Goal: Task Accomplishment & Management: Manage account settings

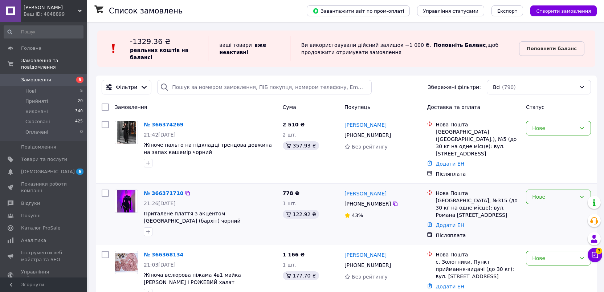
click at [575, 193] on div "Нове" at bounding box center [554, 197] width 44 height 8
click at [556, 230] on li "Скасовано" at bounding box center [558, 231] width 64 height 13
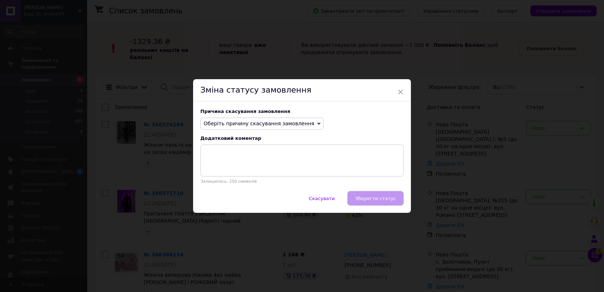
click at [294, 124] on span "Оберіть причину скасування замовлення" at bounding box center [259, 124] width 111 height 6
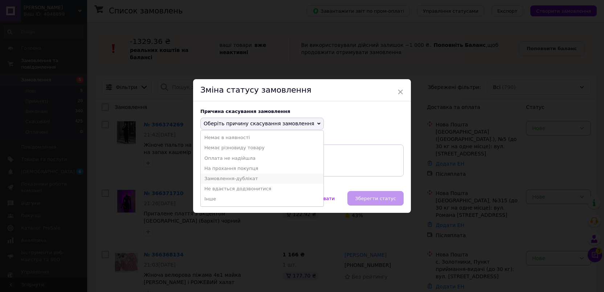
click at [266, 177] on li "Замовлення-дублікат" at bounding box center [262, 179] width 123 height 10
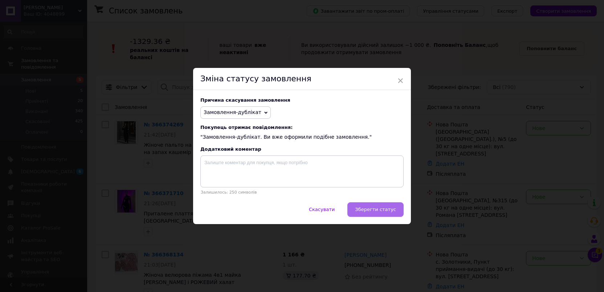
click at [370, 208] on span "Зберегти статус" at bounding box center [375, 209] width 41 height 5
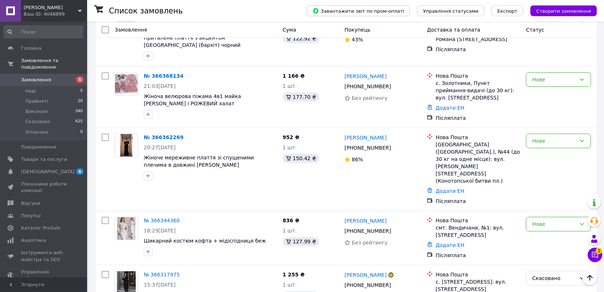
scroll to position [176, 0]
click at [163, 217] on link "№ 366344360" at bounding box center [162, 220] width 36 height 6
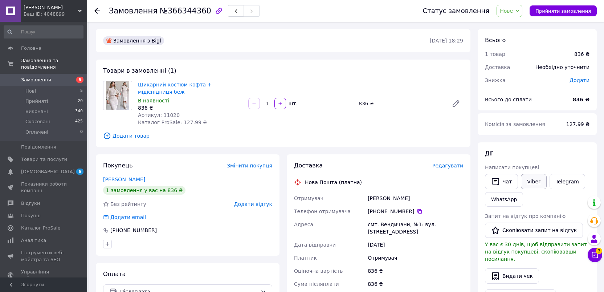
click at [535, 183] on link "Viber" at bounding box center [533, 181] width 25 height 15
click at [35, 77] on span "Замовлення" at bounding box center [36, 80] width 30 height 7
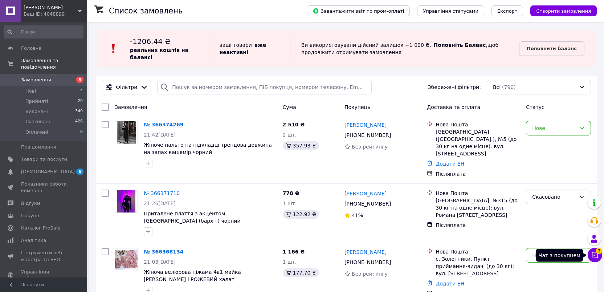
click at [595, 253] on icon at bounding box center [594, 254] width 7 height 7
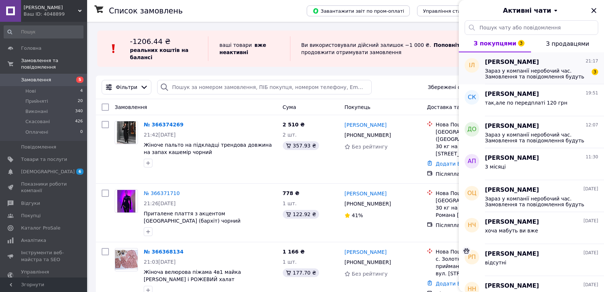
click at [544, 70] on span "Зараз у компанії неробочий час. Замовлення та повідомлення будуть оброблені з 1…" at bounding box center [536, 74] width 103 height 12
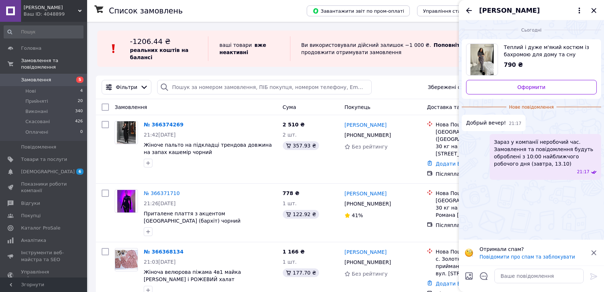
click at [523, 268] on div at bounding box center [539, 276] width 95 height 20
click at [523, 274] on textarea at bounding box center [538, 276] width 89 height 15
type textarea "добрй вечір"
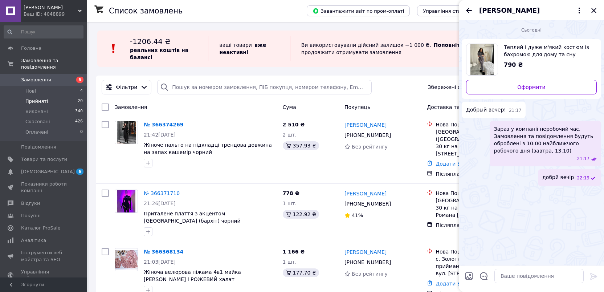
click at [47, 96] on li "Прийняті 20" at bounding box center [43, 101] width 87 height 10
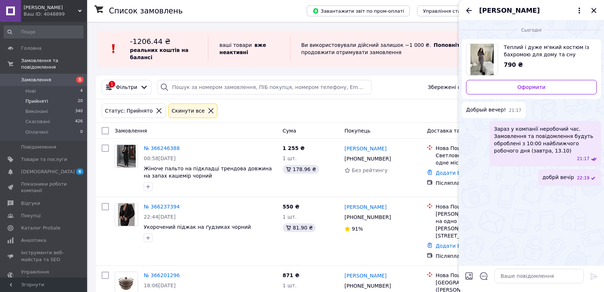
click at [594, 13] on icon "Закрити" at bounding box center [594, 10] width 9 height 9
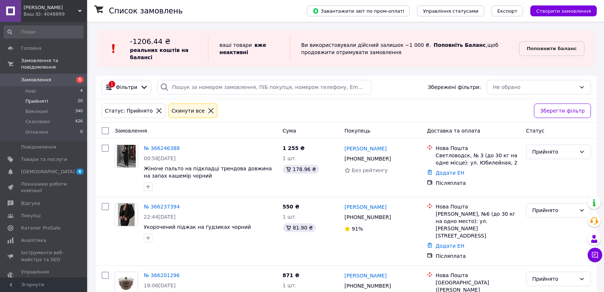
click at [208, 114] on icon at bounding box center [211, 110] width 7 height 7
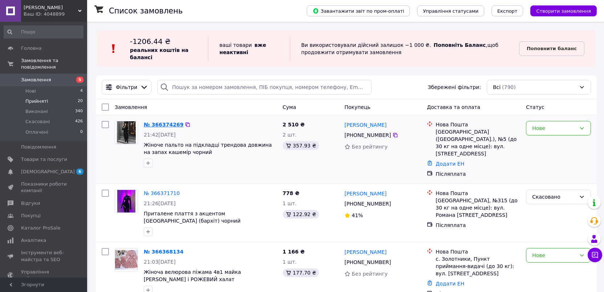
click at [167, 125] on link "№ 366374269" at bounding box center [164, 125] width 40 height 6
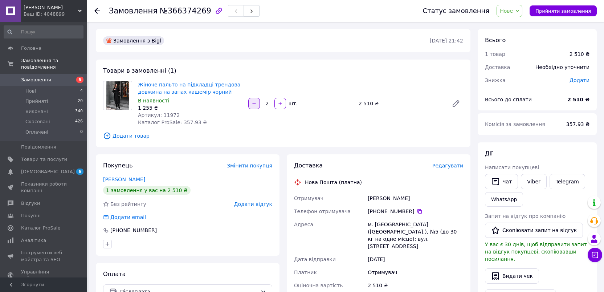
click at [256, 107] on button "button" at bounding box center [254, 104] width 12 height 12
type input "1"
click at [64, 77] on span "Замовлення" at bounding box center [44, 80] width 46 height 7
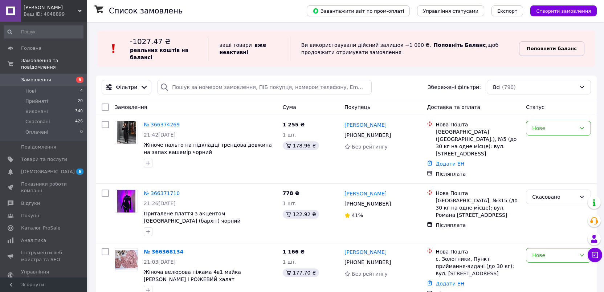
click at [551, 45] on span "Поповнити баланс" at bounding box center [552, 48] width 50 height 7
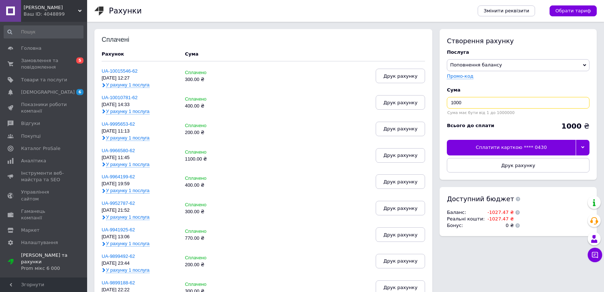
drag, startPoint x: 465, startPoint y: 99, endPoint x: 424, endPoint y: 97, distance: 41.8
click at [447, 97] on input "1000" at bounding box center [518, 103] width 143 height 12
type input "400"
click at [587, 148] on div at bounding box center [583, 147] width 14 height 15
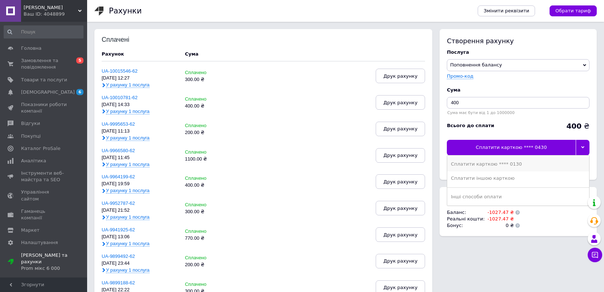
click at [535, 167] on div "Сплатити карткою **** 0130" at bounding box center [518, 164] width 135 height 7
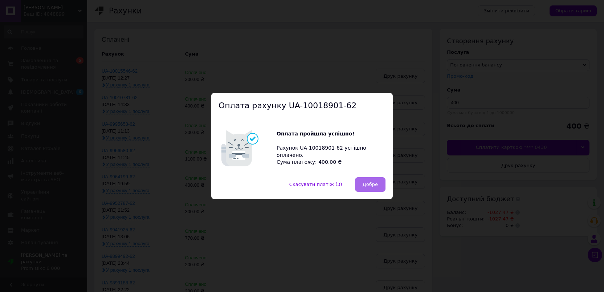
click at [379, 186] on button "Добре" at bounding box center [370, 184] width 30 height 15
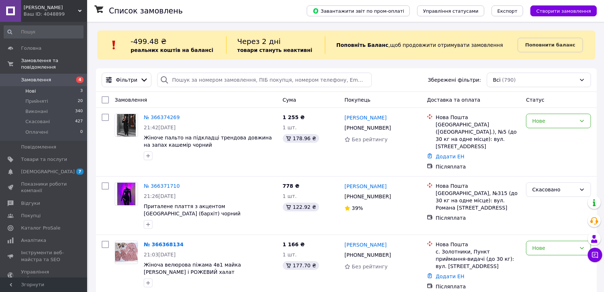
click at [52, 86] on li "Нові 3" at bounding box center [43, 91] width 87 height 10
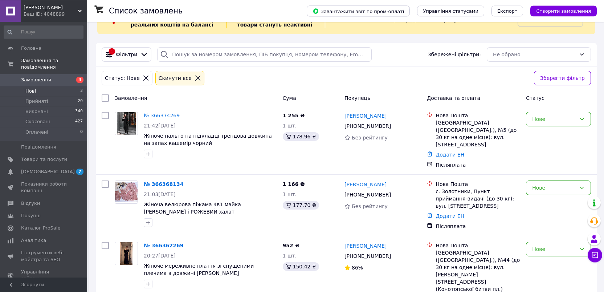
scroll to position [28, 0]
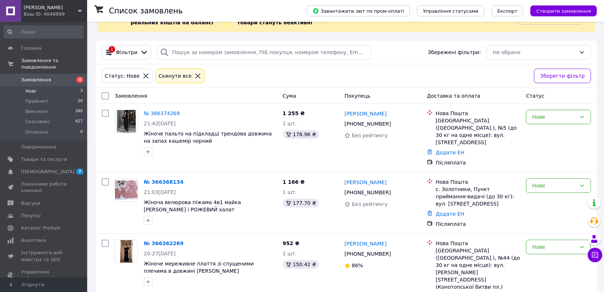
click at [195, 77] on icon at bounding box center [197, 75] width 5 height 5
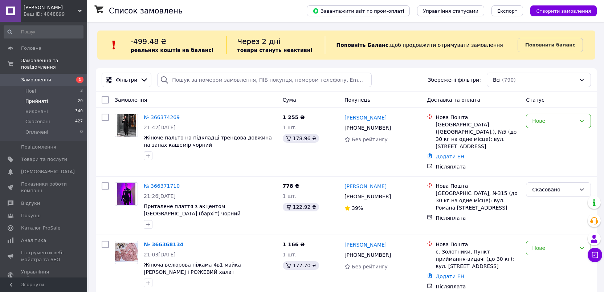
click at [34, 98] on span "Прийняті" at bounding box center [36, 101] width 23 height 7
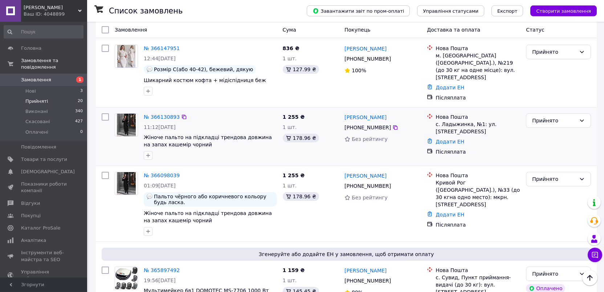
scroll to position [352, 0]
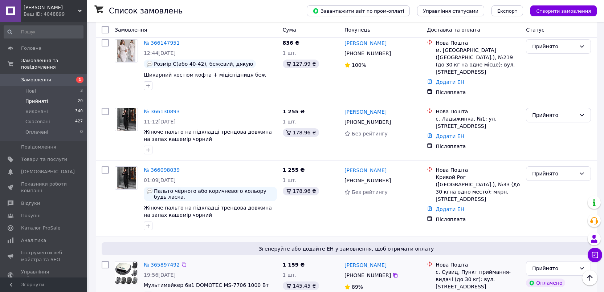
drag, startPoint x: 341, startPoint y: 226, endPoint x: 383, endPoint y: 243, distance: 44.5
click at [383, 258] on div "№ 365897492 19:56, 09.10.2025 Мультимейкер 6в1 DOMOTEC MS-7706 1000 Вт 1 159 ₴ …" at bounding box center [346, 285] width 495 height 55
click at [392, 259] on div "Алёна Сидоренко +380 93 573 84 96 89%" at bounding box center [383, 285] width 82 height 55
copy div "Алёна Сидоренко +380 93 573 84 96"
drag, startPoint x: 342, startPoint y: 224, endPoint x: 387, endPoint y: 236, distance: 45.7
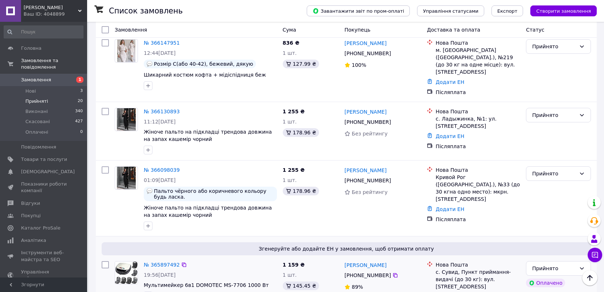
click at [387, 258] on div "Алёна Сидоренко +380 93 573 84 96 89%" at bounding box center [383, 285] width 82 height 55
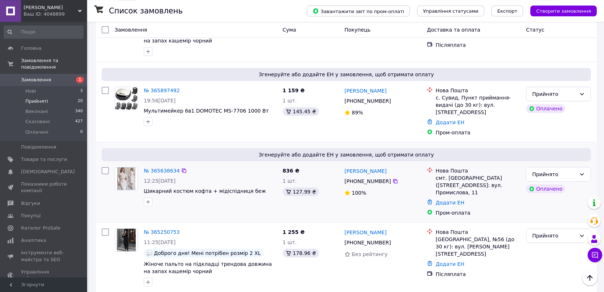
scroll to position [529, 0]
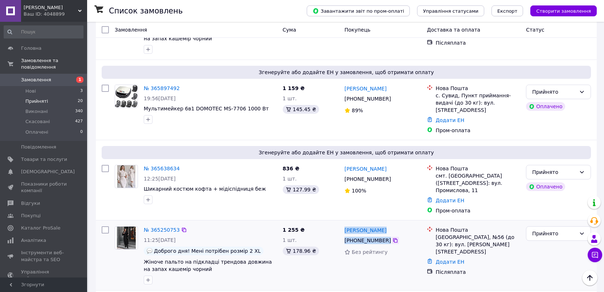
copy div "Людмила Редько +380 67 139 65 89"
drag, startPoint x: 343, startPoint y: 176, endPoint x: 390, endPoint y: 193, distance: 49.7
click at [390, 223] on div "Людмила Редько +380 67 139 65 89 Без рейтингу" at bounding box center [383, 255] width 82 height 64
copy div "Марина Гах +380 96 639 12 20"
drag, startPoint x: 342, startPoint y: 247, endPoint x: 387, endPoint y: 261, distance: 47.5
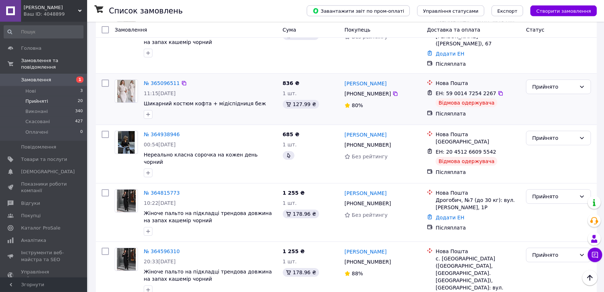
scroll to position [881, 0]
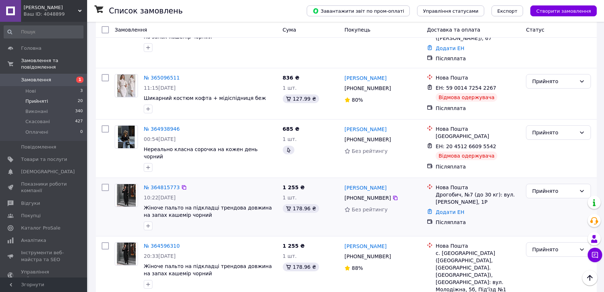
drag, startPoint x: 451, startPoint y: 147, endPoint x: 447, endPoint y: 155, distance: 9.1
click at [451, 207] on div "Додати ЕН" at bounding box center [477, 212] width 87 height 10
click at [443, 209] on link "Додати ЕН" at bounding box center [450, 212] width 29 height 6
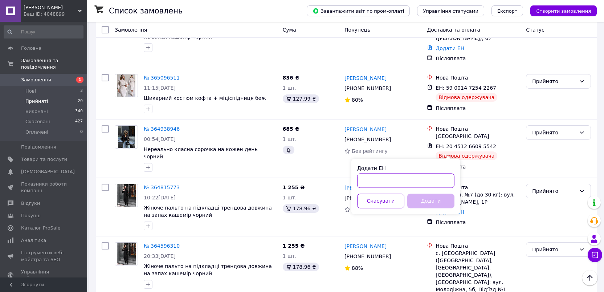
click at [385, 179] on input "Додати ЕН" at bounding box center [405, 180] width 97 height 15
paste input "20451268652476"
type input "20451268652476"
click at [426, 205] on button "Додати" at bounding box center [430, 200] width 47 height 15
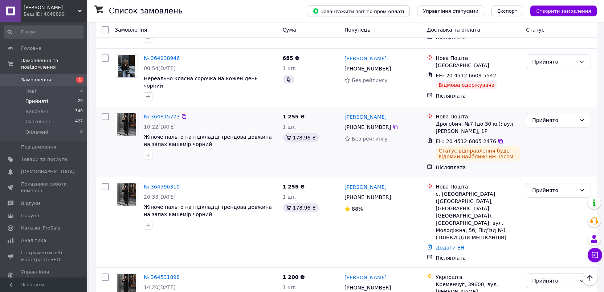
scroll to position [985, 0]
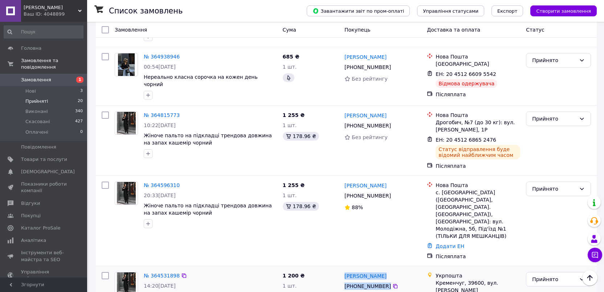
copy div "Анастасия Савченко +380 63 940 13 30"
drag, startPoint x: 343, startPoint y: 194, endPoint x: 388, endPoint y: 207, distance: 47.2
click at [388, 269] on div "Анастасия Савченко +380 63 940 13 30 Без рейтингу" at bounding box center [383, 296] width 82 height 55
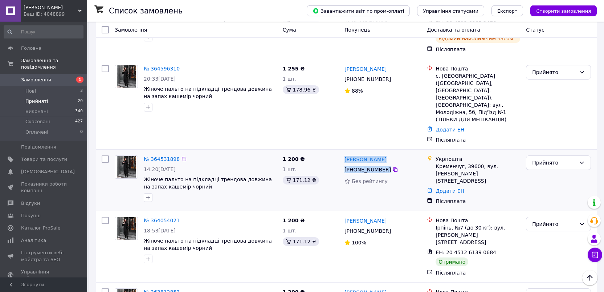
scroll to position [1154, 0]
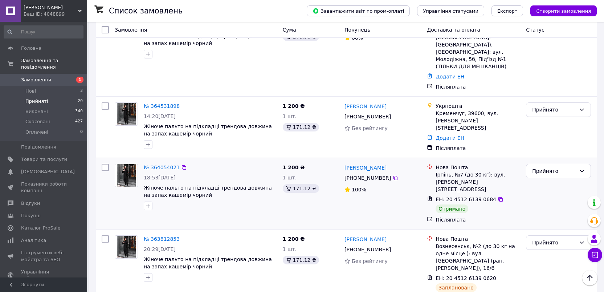
click at [559, 161] on div "Прийнято" at bounding box center [558, 193] width 71 height 65
click at [561, 164] on div "Прийнято" at bounding box center [558, 171] width 65 height 15
click at [554, 102] on li "Виконано" at bounding box center [558, 107] width 64 height 13
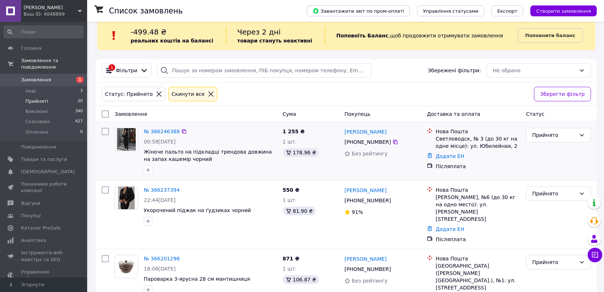
scroll to position [0, 0]
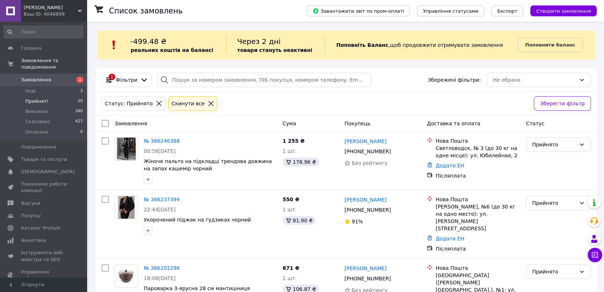
click at [208, 104] on icon at bounding box center [211, 103] width 7 height 7
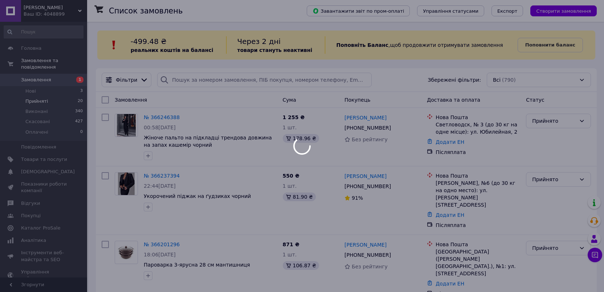
click at [211, 82] on div at bounding box center [302, 146] width 604 height 292
click at [211, 83] on div at bounding box center [302, 146] width 604 height 292
click at [212, 81] on div at bounding box center [302, 146] width 604 height 292
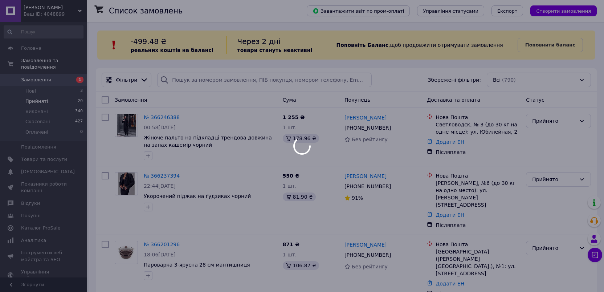
click at [212, 80] on div at bounding box center [302, 146] width 604 height 292
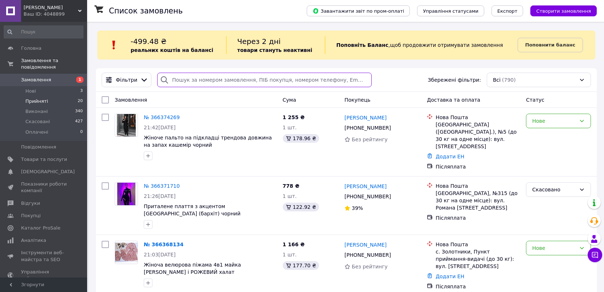
click at [212, 80] on input "search" at bounding box center [264, 80] width 214 height 15
paste input "+380988494000"
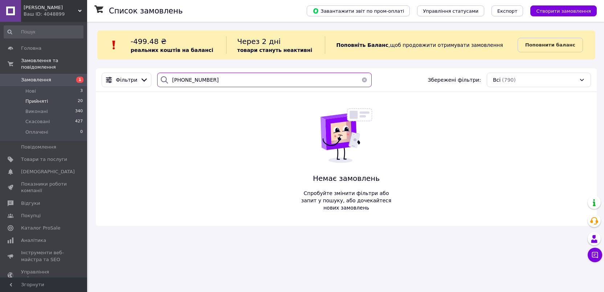
type input "+380988494000"
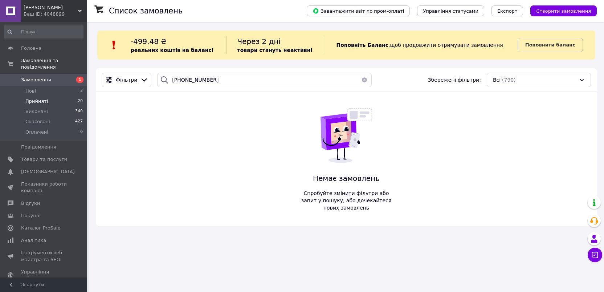
click at [361, 81] on button "button" at bounding box center [364, 80] width 15 height 15
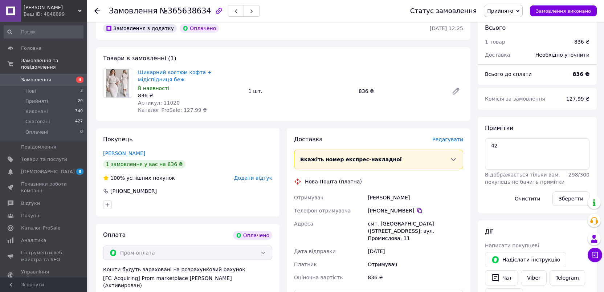
scroll to position [88, 0]
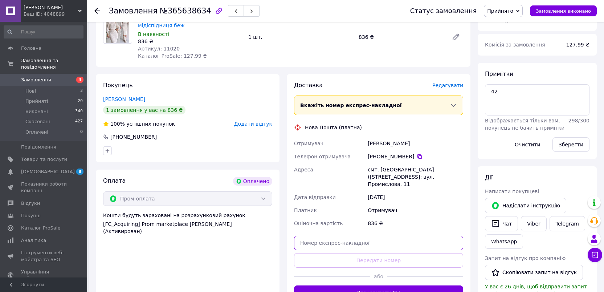
click at [390, 237] on input "text" at bounding box center [378, 243] width 169 height 15
paste input "20451268566909"
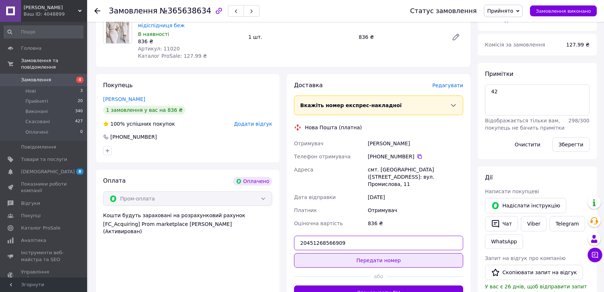
type input "20451268566909"
click at [402, 253] on button "Передати номер" at bounding box center [378, 260] width 169 height 15
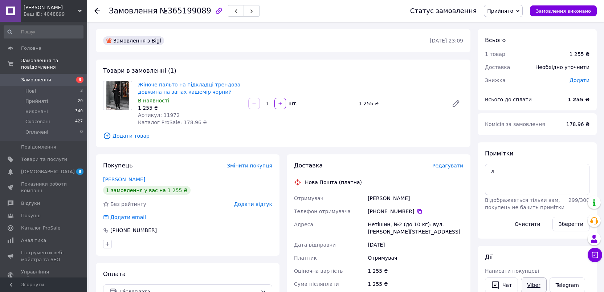
click at [530, 282] on link "Viber" at bounding box center [533, 284] width 25 height 15
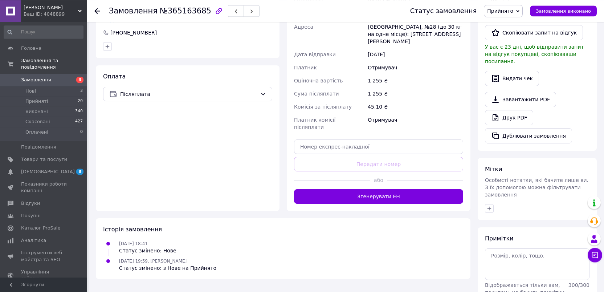
scroll to position [221, 0]
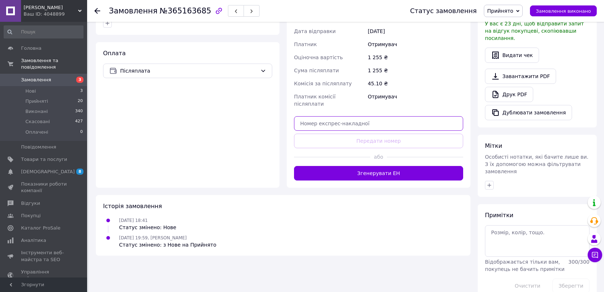
click at [354, 116] on input "text" at bounding box center [378, 123] width 169 height 15
paste input "20451268652610"
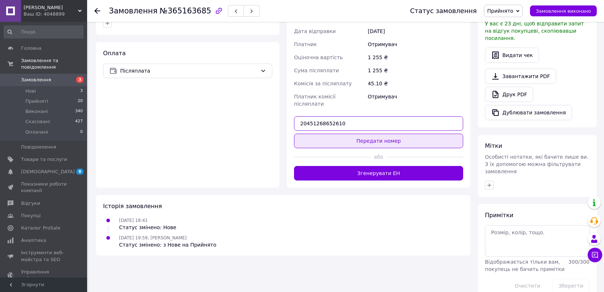
type input "20451268652610"
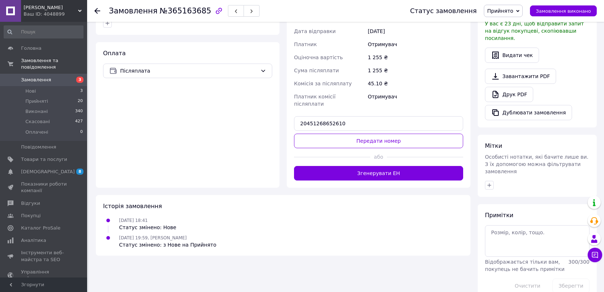
click at [377, 134] on button "Передати номер" at bounding box center [378, 141] width 169 height 15
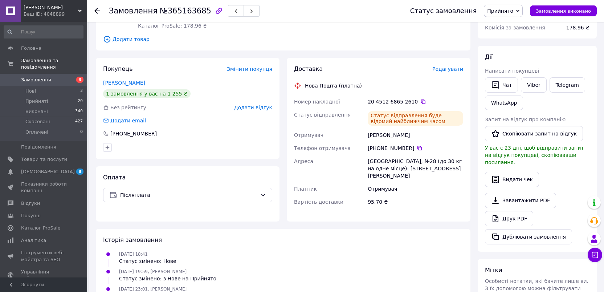
scroll to position [45, 0]
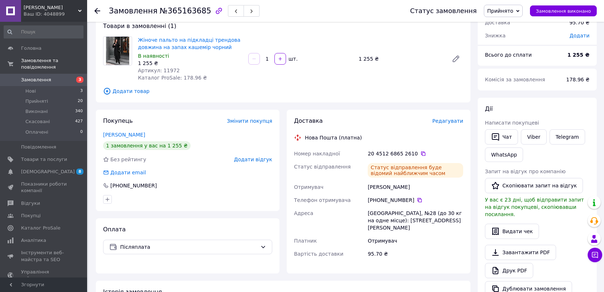
click at [548, 143] on div "Telegram" at bounding box center [567, 137] width 38 height 18
click at [531, 136] on link "Viber" at bounding box center [533, 136] width 25 height 15
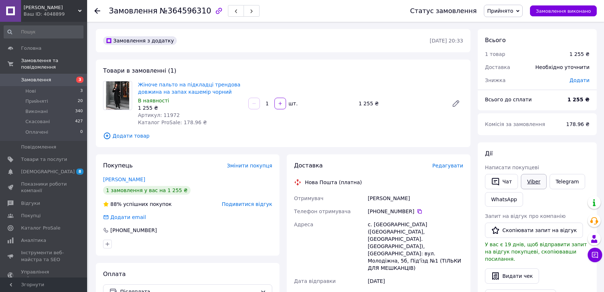
click at [534, 183] on link "Viber" at bounding box center [533, 181] width 25 height 15
copy div "[PERSON_NAME] Телефон отримувача [PHONE_NUMBER]"
drag, startPoint x: 367, startPoint y: 195, endPoint x: 417, endPoint y: 211, distance: 52.0
click at [417, 211] on div "Отримувач [PERSON_NAME] Телефон отримувача [PHONE_NUMBER]   Адреса с. [GEOGRAPH…" at bounding box center [379, 276] width 172 height 168
